Goal: Check status

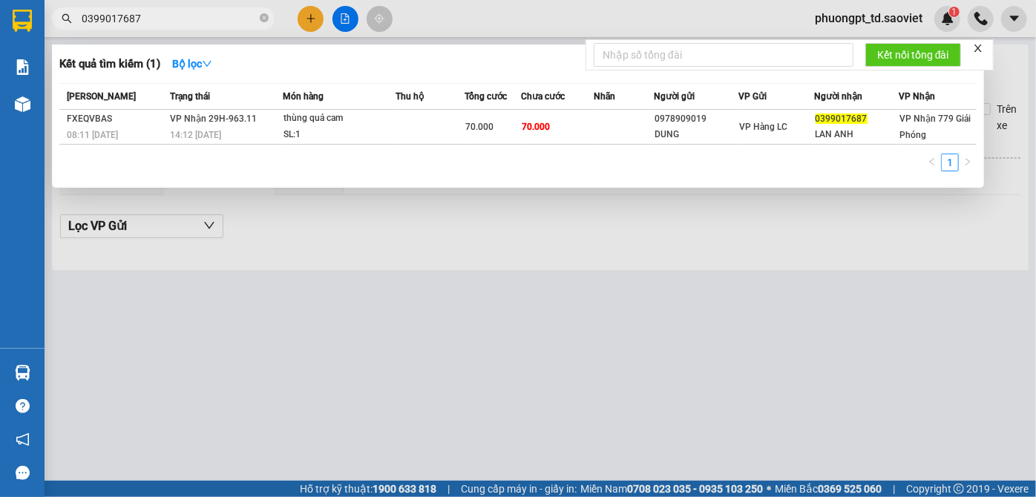
click at [483, 248] on div at bounding box center [518, 248] width 1036 height 497
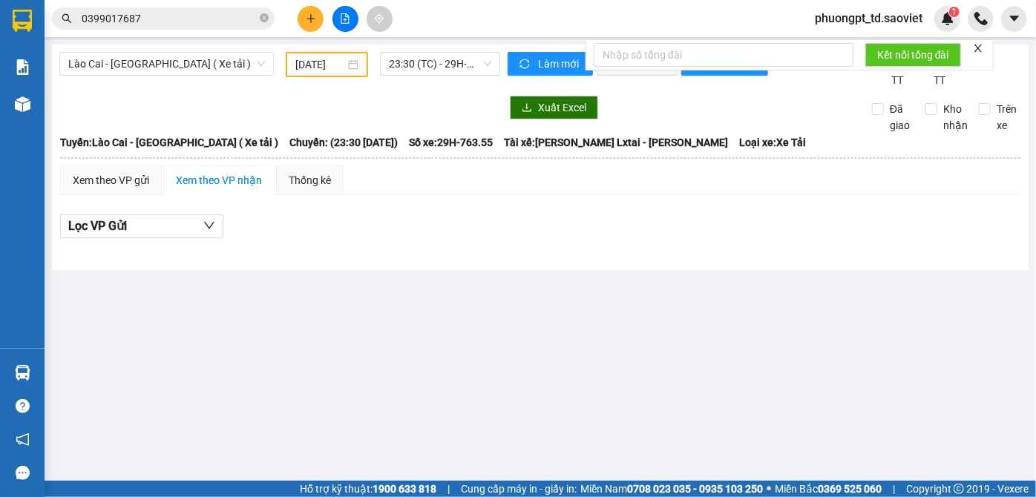
click at [151, 24] on input "0399017687" at bounding box center [169, 18] width 175 height 16
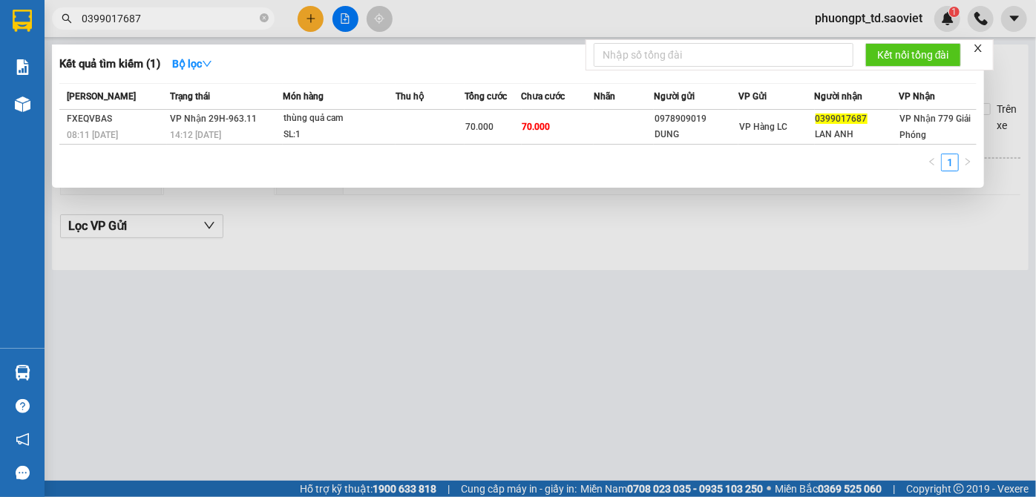
drag, startPoint x: 160, startPoint y: 16, endPoint x: 0, endPoint y: 38, distance: 161.0
click at [0, 38] on section "Kết quả tìm kiếm ( 1 ) Bộ lọc Mã ĐH Trạng thái Món hàng Thu hộ Tổng cước Chưa c…" at bounding box center [518, 248] width 1036 height 497
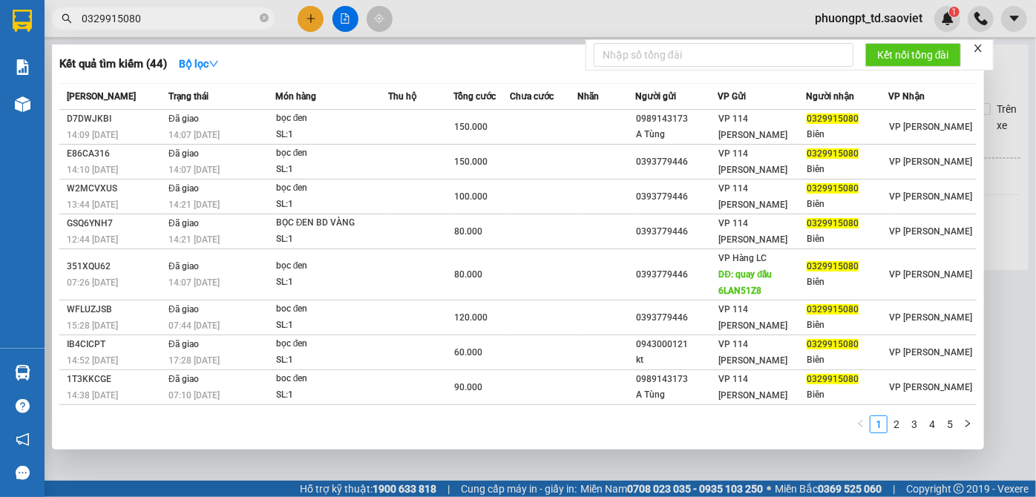
drag, startPoint x: 146, startPoint y: 20, endPoint x: 73, endPoint y: 23, distance: 73.5
click at [73, 23] on span "0329915080" at bounding box center [163, 18] width 223 height 22
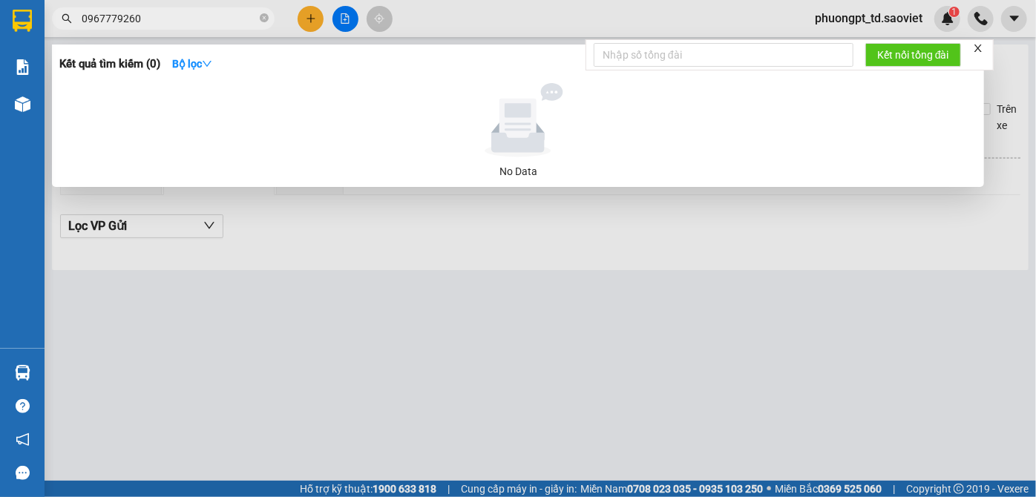
click at [104, 20] on input "0967779260" at bounding box center [169, 18] width 175 height 16
click at [111, 18] on input "0967779260" at bounding box center [169, 18] width 175 height 16
drag, startPoint x: 146, startPoint y: 16, endPoint x: 105, endPoint y: 21, distance: 41.8
click at [105, 21] on input "0967779260" at bounding box center [169, 18] width 175 height 16
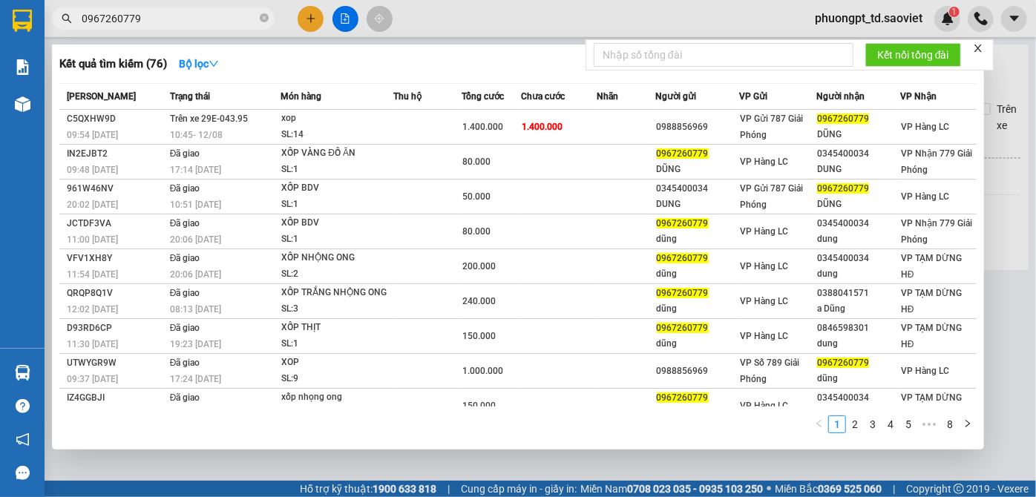
type input "0967260779"
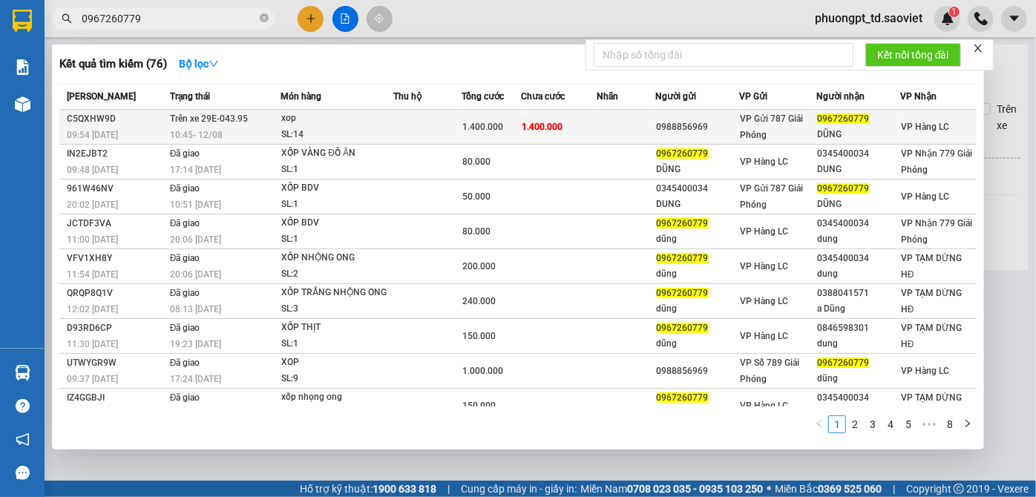
click at [344, 137] on div "SL: 14" at bounding box center [336, 135] width 111 height 16
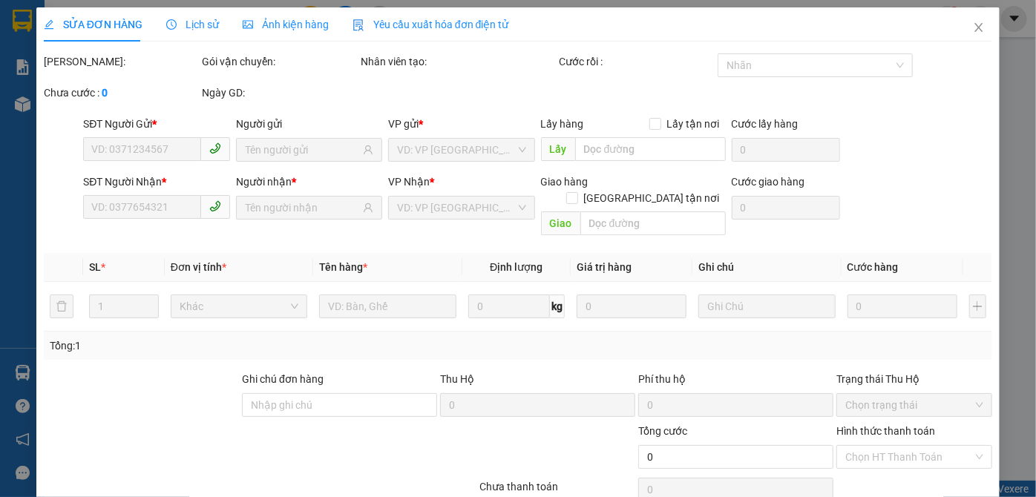
type input "0988856969"
type input "0967260779"
type input "DŨNG"
type input "1.400.000"
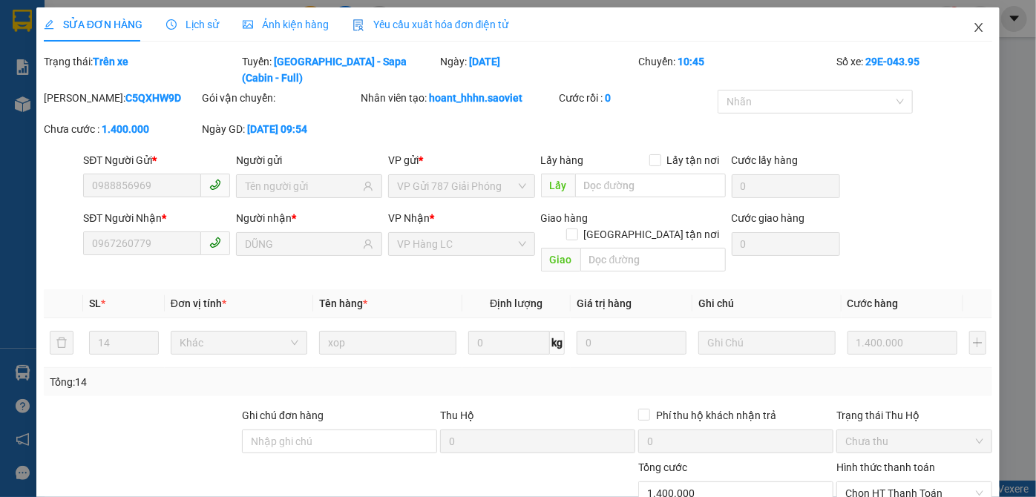
click at [973, 30] on icon "close" at bounding box center [979, 28] width 12 height 12
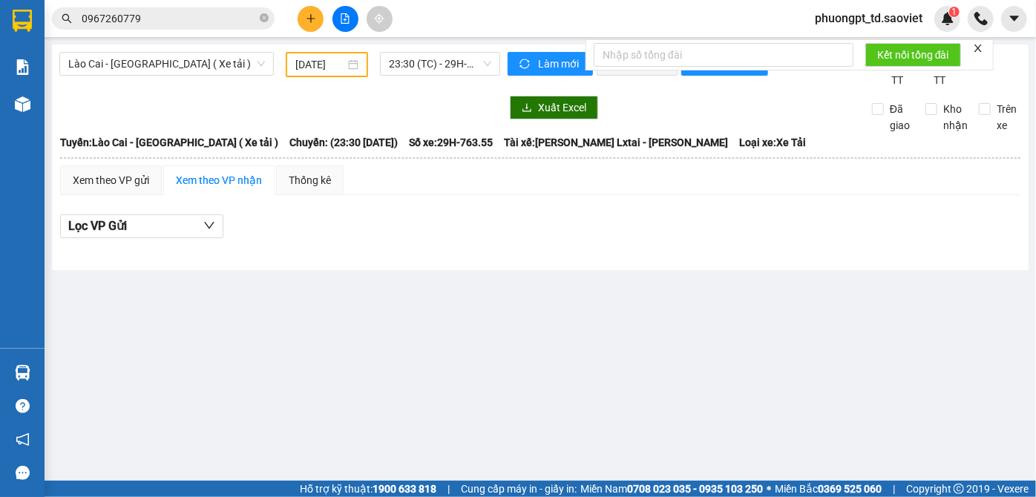
click at [151, 15] on input "0967260779" at bounding box center [169, 18] width 175 height 16
